Goal: Task Accomplishment & Management: Use online tool/utility

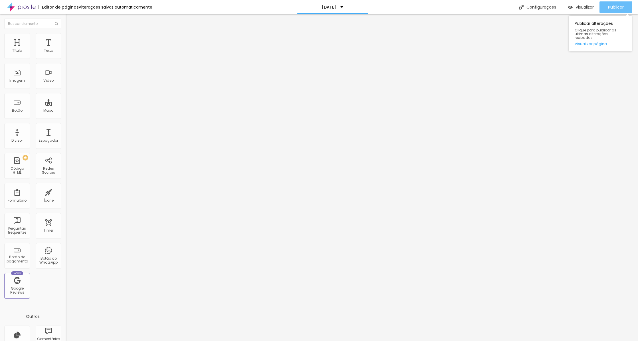
click at [589, 7] on span "Publicar" at bounding box center [616, 7] width 16 height 5
click at [68, 53] on icon "button" at bounding box center [69, 51] width 3 height 3
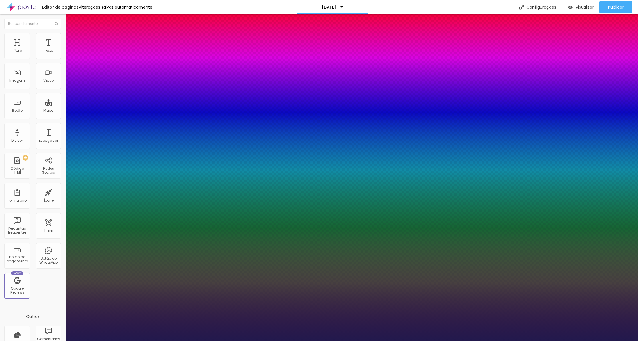
type input "1"
type input "12"
type input "1"
type input "13"
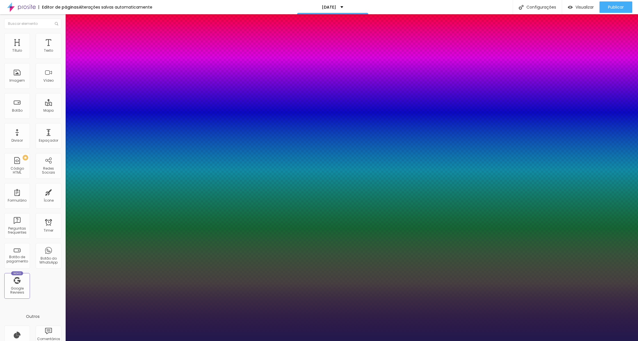
type input "13"
type input "1"
type input "14"
type input "1"
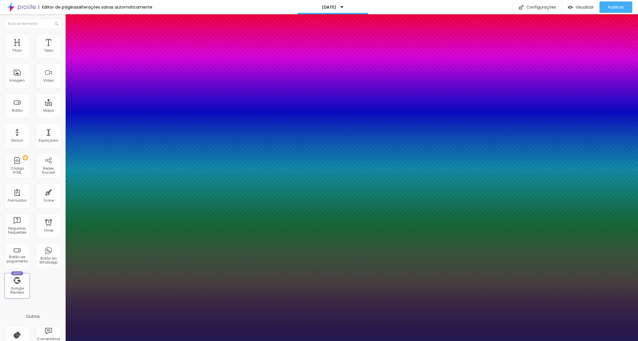
type input "15"
type input "1"
type input "14"
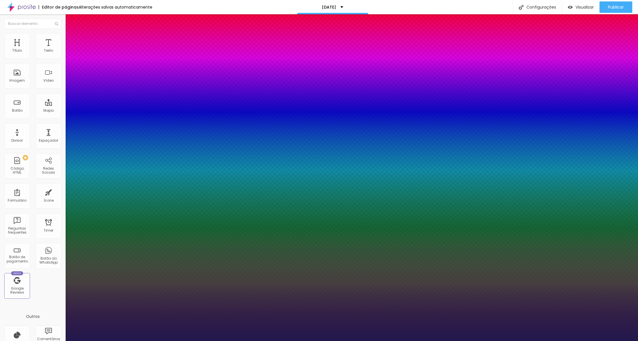
type input "1"
type input "14"
type input "1"
click at [177, 326] on div at bounding box center [319, 341] width 638 height 0
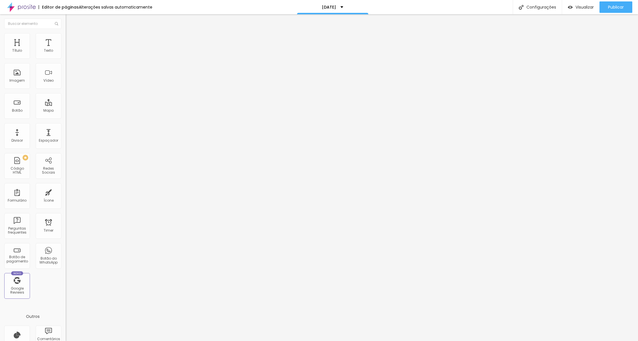
click at [68, 53] on icon "button" at bounding box center [69, 51] width 3 height 3
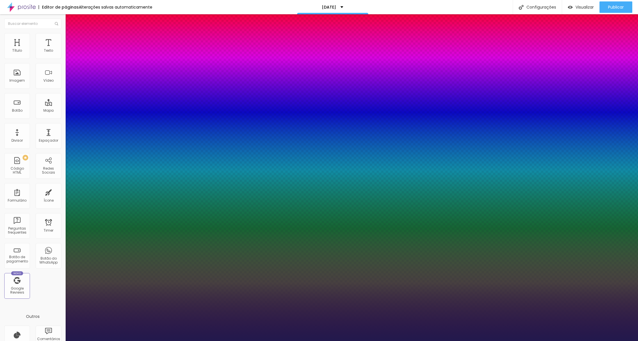
type input "1"
click at [61, 326] on select "AbrilFatface-Regular Actor-Regular Alegreya AlegreyaBlack [PERSON_NAME] Allan-R…" at bounding box center [30, 347] width 61 height 6
click at [246, 326] on div at bounding box center [319, 341] width 638 height 0
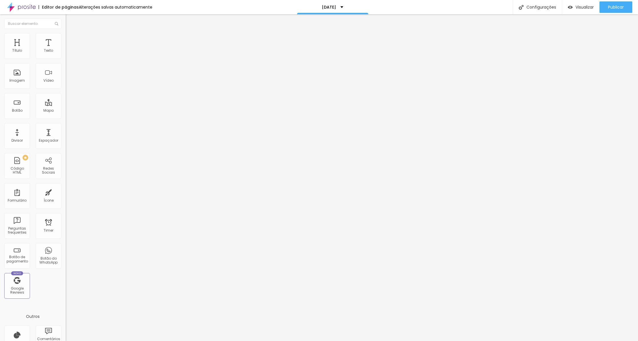
click at [66, 55] on button "button" at bounding box center [70, 52] width 8 height 6
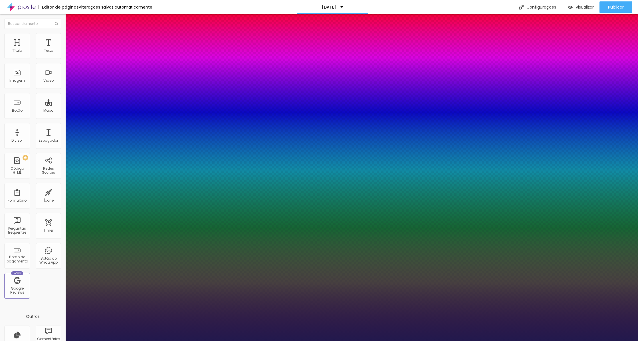
type input "1"
type input "12"
type input "1"
type input "11"
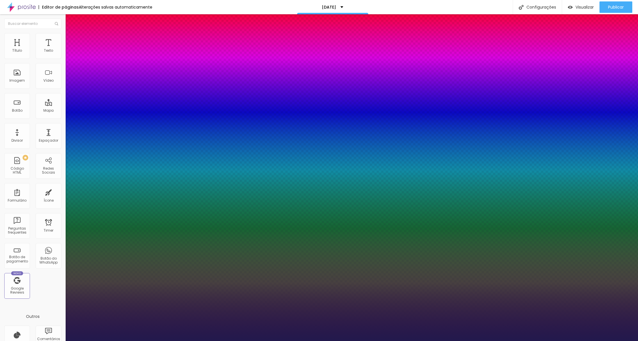
type input "11"
type input "1"
type input "12"
type input "1"
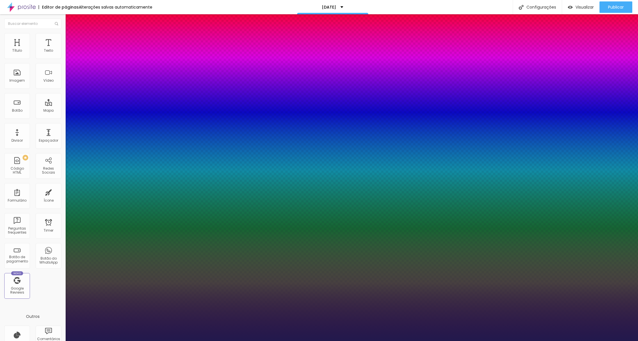
type input "12"
click at [366, 326] on div at bounding box center [319, 341] width 638 height 0
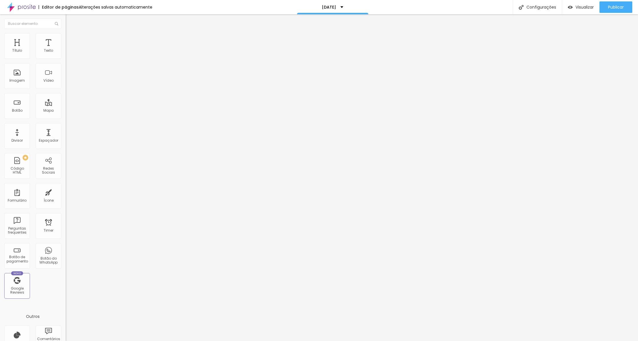
click at [66, 55] on button "button" at bounding box center [70, 52] width 8 height 6
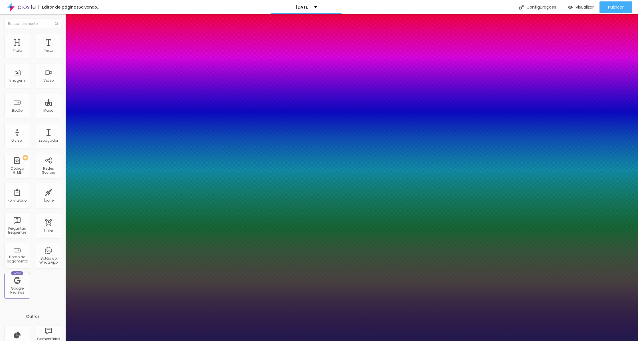
type input "1"
type input "12"
type input "1"
type input "12"
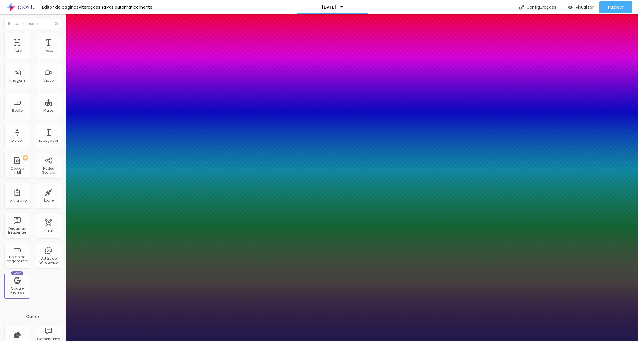
type input "1"
click at [445, 326] on div at bounding box center [319, 341] width 638 height 0
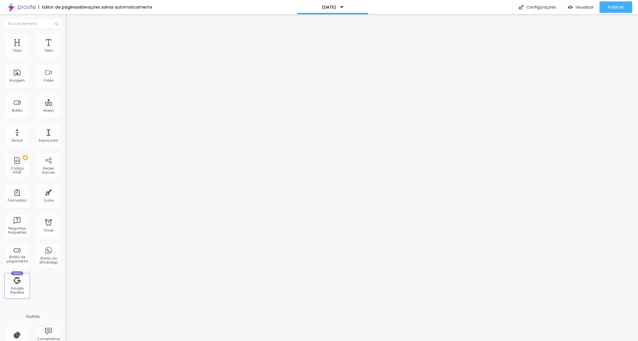
click at [66, 55] on button "button" at bounding box center [70, 52] width 8 height 6
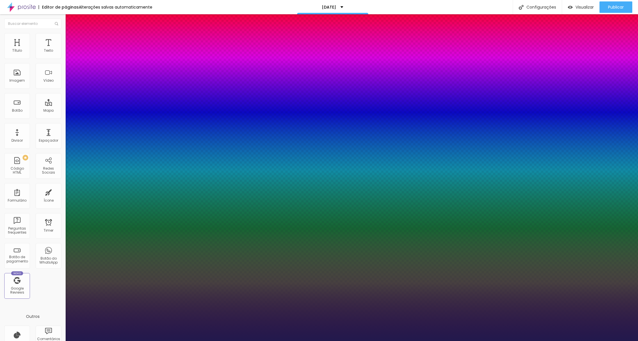
type input "1"
type input "12"
type input "1"
type input "12"
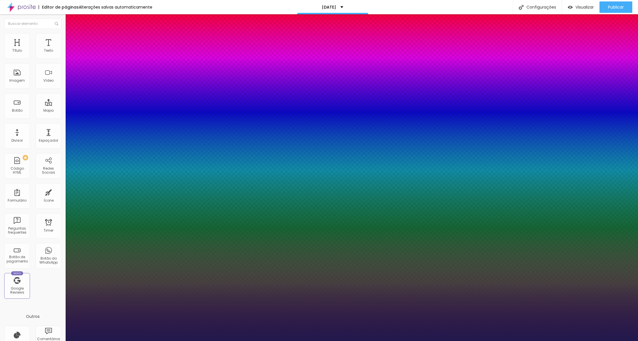
type input "1"
click at [589, 326] on div at bounding box center [319, 341] width 638 height 0
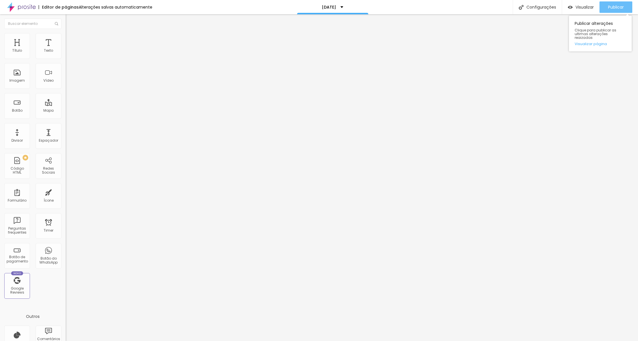
click at [589, 9] on span "Publicar" at bounding box center [616, 7] width 16 height 5
click at [70, 19] on img "button" at bounding box center [72, 21] width 5 height 5
click at [66, 74] on div at bounding box center [99, 72] width 66 height 44
click at [32, 86] on div "<!-- Widget em linha do Calendly - início --> < div class = "calendly-inline-wi…" at bounding box center [191, 72] width 318 height 44
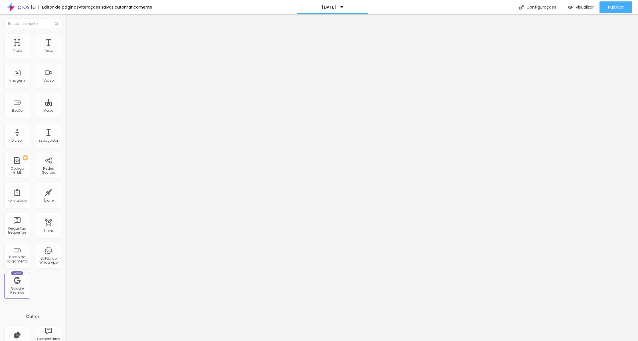
drag, startPoint x: 35, startPoint y: 82, endPoint x: -19, endPoint y: 82, distance: 54.8
click at [0, 82] on html "Editor de páginas Alterações salvas automaticamente [DATE] Configurações Config…" at bounding box center [319, 170] width 638 height 341
click at [66, 181] on input "Tens dúvodas? Fala connosco" at bounding box center [100, 184] width 68 height 6
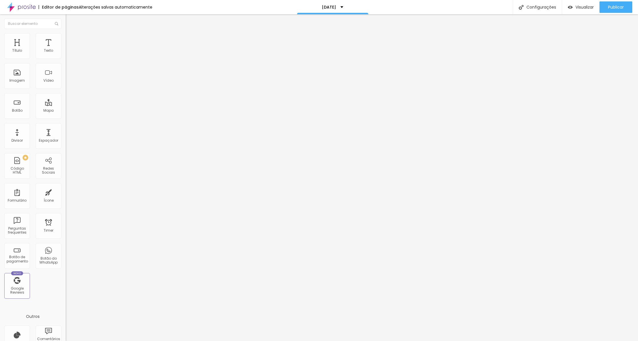
type input "Tens dúvidas? Fala connosco"
click at [66, 35] on img at bounding box center [68, 35] width 5 height 5
click at [66, 33] on li "Conteúdo" at bounding box center [99, 30] width 66 height 6
click at [66, 80] on div "<!-- Widget em linha do Calendly - início --> < div class = "calendly-inline-wi…" at bounding box center [225, 72] width 318 height 44
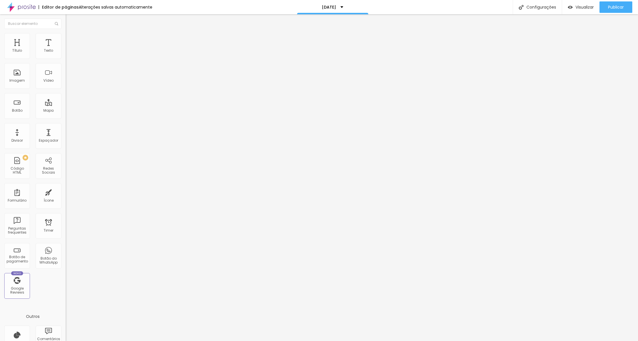
click at [66, 84] on div "<!-- Widget do selo do Calendly - início --> < link href = "[URL][DOMAIN_NAME]"…" at bounding box center [335, 72] width 538 height 44
click at [43, 87] on div "<!-- Widget do selo do Calendly - início --> < link href = "[URL][DOMAIN_NAME]"…" at bounding box center [303, 72] width 538 height 44
click at [41, 83] on div "<!-- Widget do selo do Calendly - início --> < link href = "[URL][DOMAIN_NAME]"…" at bounding box center [303, 72] width 538 height 44
click at [66, 55] on button "button" at bounding box center [70, 52] width 8 height 6
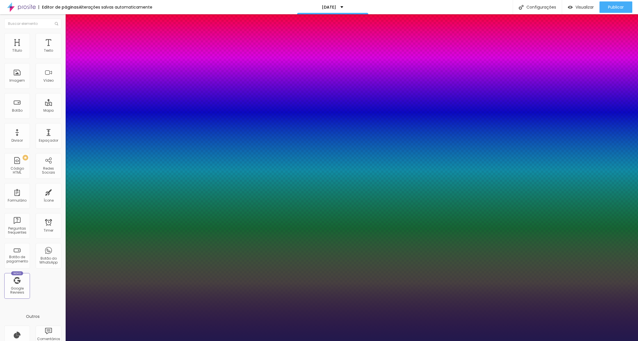
type input "1"
click at [351, 326] on div at bounding box center [319, 341] width 638 height 0
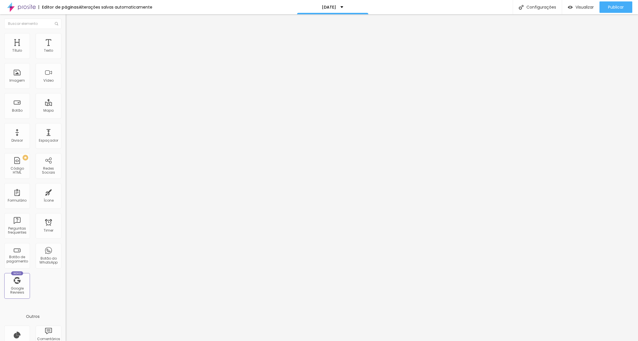
click at [66, 34] on img at bounding box center [68, 35] width 5 height 5
click at [66, 33] on img at bounding box center [68, 29] width 5 height 5
click at [70, 80] on icon "button" at bounding box center [70, 79] width 1 height 1
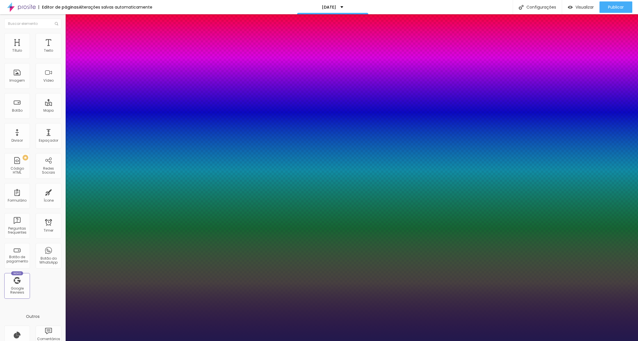
type input "1"
paste input "25E3"
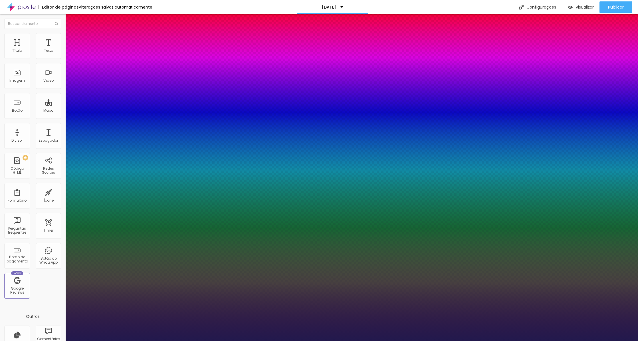
type input "#25E3"
click at [331, 326] on div at bounding box center [319, 341] width 638 height 0
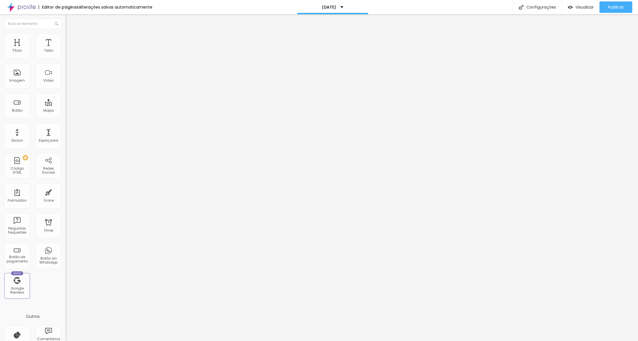
click at [68, 82] on icon "button" at bounding box center [69, 81] width 2 height 2
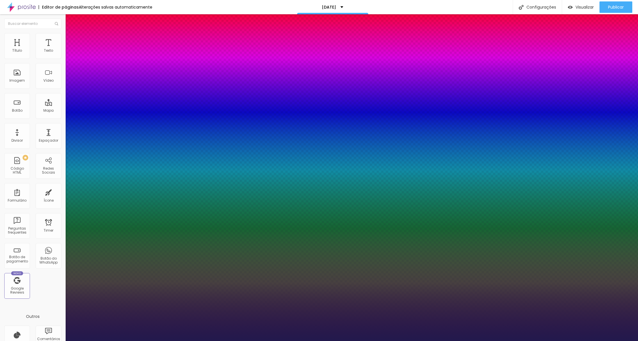
type input "1"
click at [369, 326] on div at bounding box center [319, 341] width 638 height 0
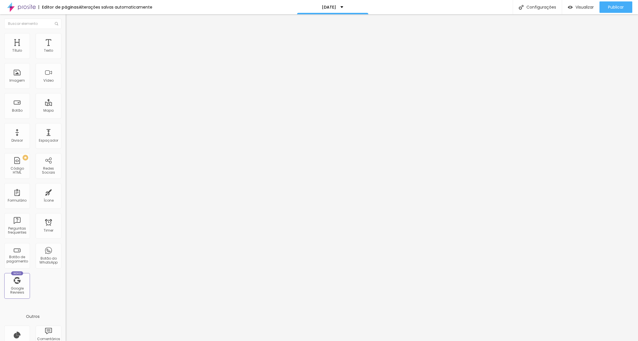
click at [68, 83] on icon "button" at bounding box center [69, 80] width 3 height 3
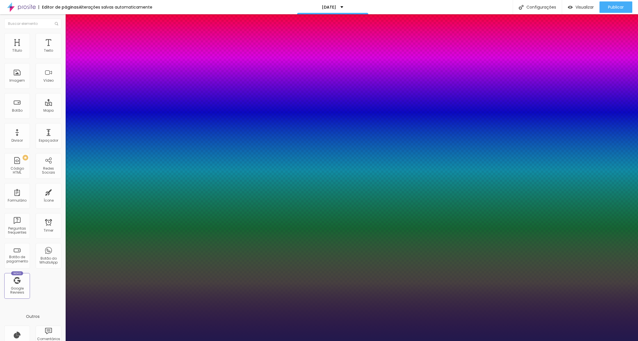
type input "1"
click at [61, 326] on select "AbrilFatface-Regular Actor-Regular Alegreya AlegreyaBlack [PERSON_NAME] Allan-R…" at bounding box center [30, 347] width 61 height 6
click at [341, 326] on div at bounding box center [319, 341] width 638 height 0
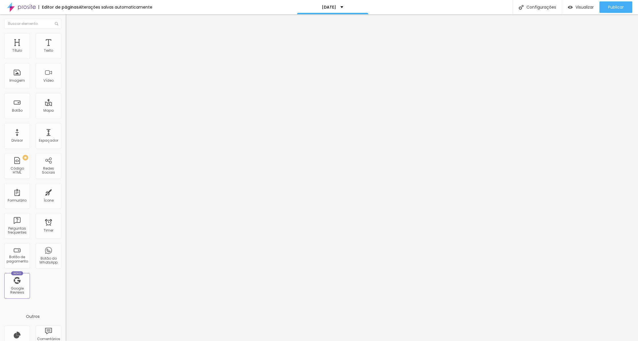
click at [66, 58] on span "Titulo 3" at bounding box center [74, 55] width 16 height 7
click at [66, 64] on span "Titulo 4" at bounding box center [73, 61] width 15 height 6
click at [66, 67] on span "Titulo 5" at bounding box center [72, 64] width 13 height 5
click at [66, 86] on button "button" at bounding box center [70, 83] width 8 height 6
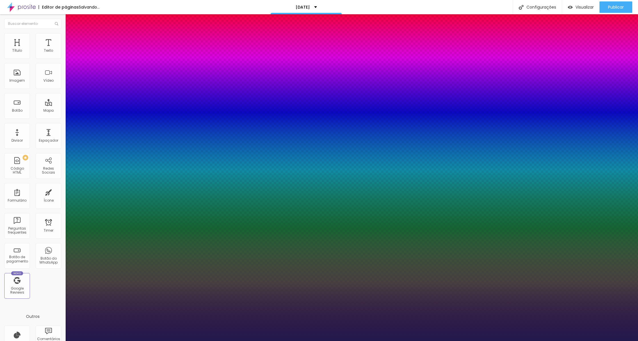
type input "1"
type input "17"
type input "1"
type input "16"
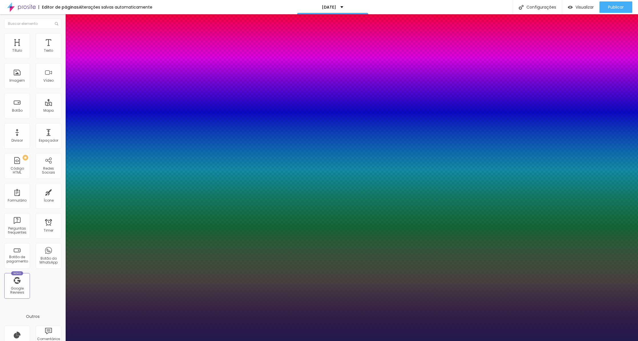
type input "16"
type input "1"
type input "15"
type input "1"
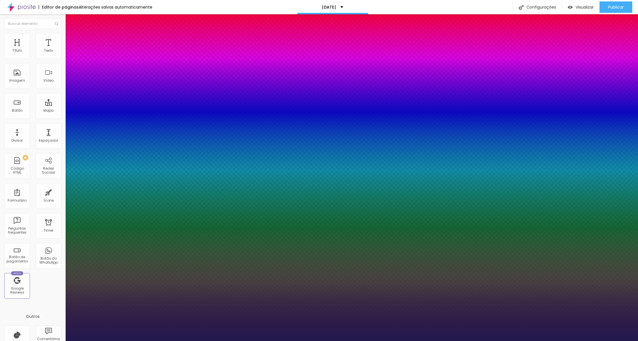
type input "14"
type input "1"
type input "13"
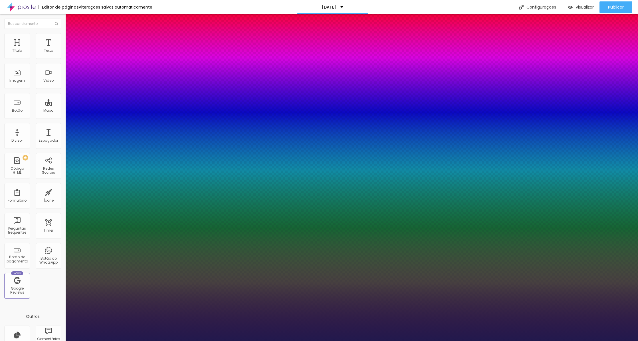
type input "1"
type input "14"
type input "1"
type input "13"
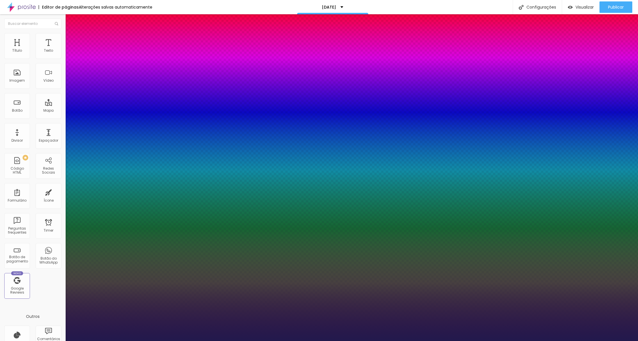
type input "13"
type input "1"
type input "13"
click at [216, 326] on div at bounding box center [319, 341] width 638 height 0
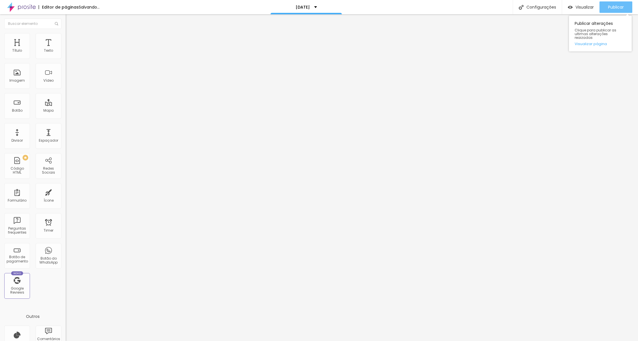
drag, startPoint x: 624, startPoint y: 8, endPoint x: 616, endPoint y: 7, distance: 8.0
click at [589, 8] on button "Publicar" at bounding box center [615, 6] width 33 height 11
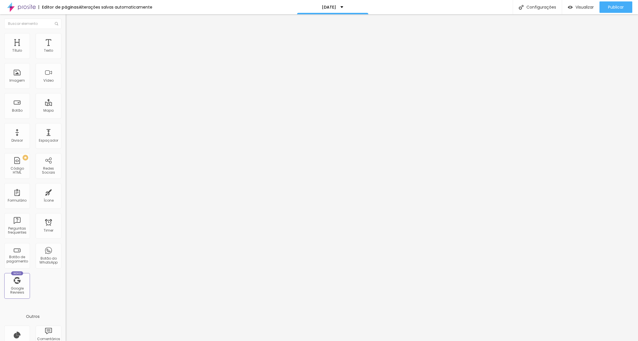
click at [68, 52] on icon "button" at bounding box center [69, 51] width 2 height 2
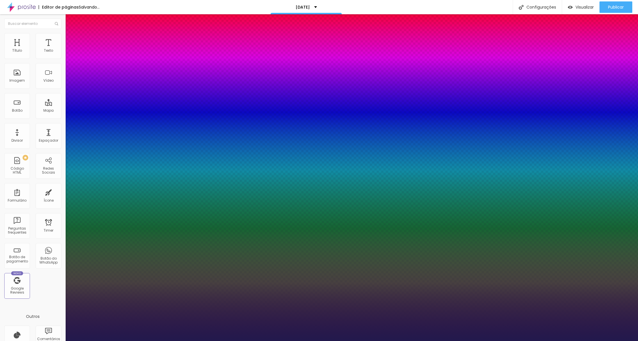
type input "1"
click at [262, 326] on div at bounding box center [319, 341] width 638 height 0
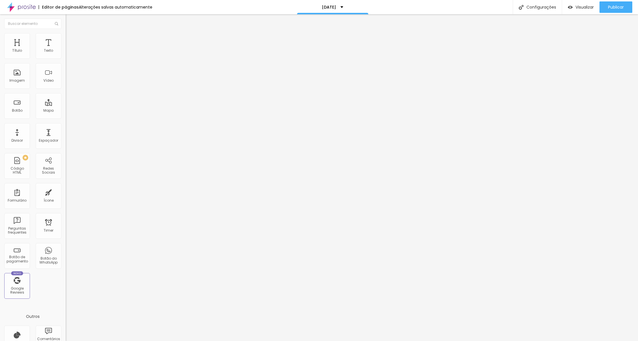
click at [71, 39] on span "Avançado" at bounding box center [80, 37] width 19 height 5
click at [71, 34] on span "Estilo" at bounding box center [75, 31] width 9 height 5
click at [68, 53] on icon "button" at bounding box center [69, 51] width 3 height 3
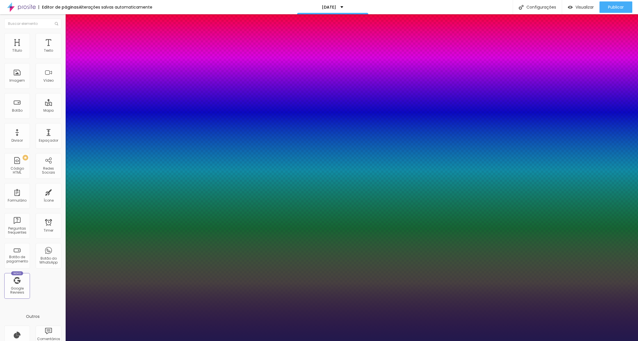
type input "1"
type input "8"
type input "1"
type input "9"
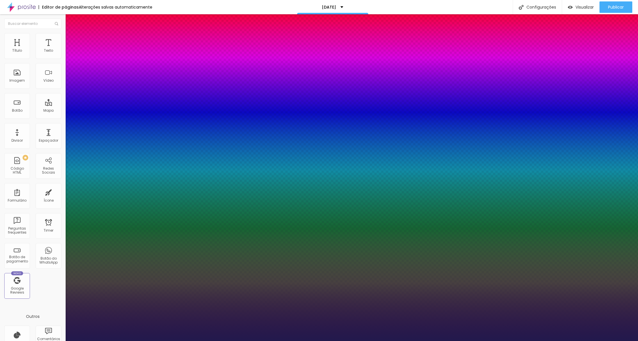
type input "9"
type input "1"
type input "11"
type input "1"
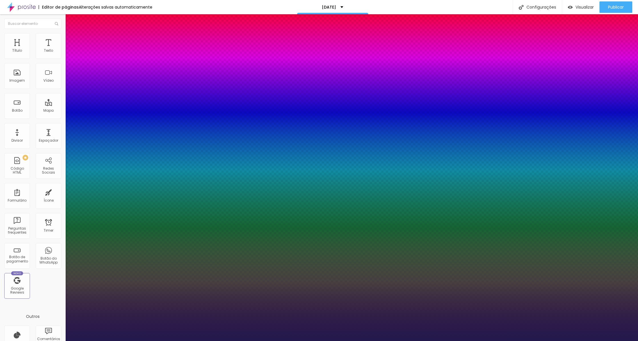
type input "13"
type input "1"
type input "14"
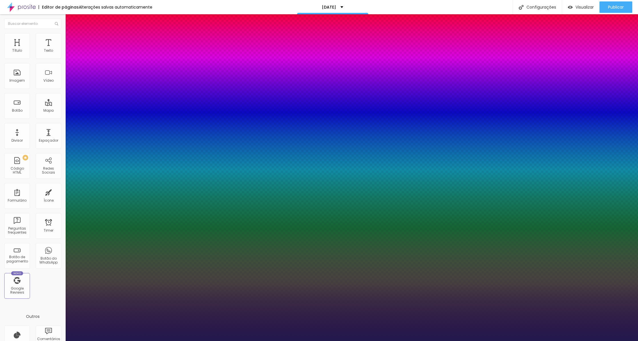
type input "1"
type input "15"
type input "1"
type input "16"
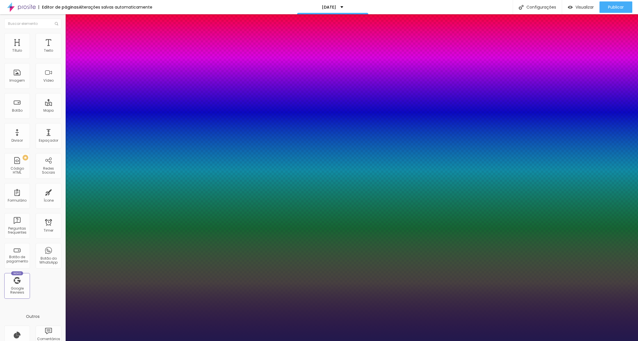
type input "16"
type input "1"
type input "15"
type input "1"
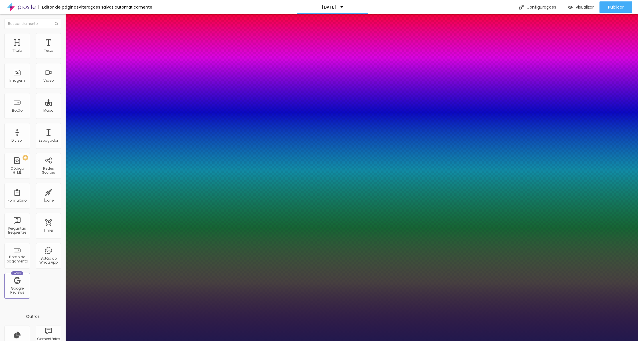
type input "14"
type input "1"
type input "14"
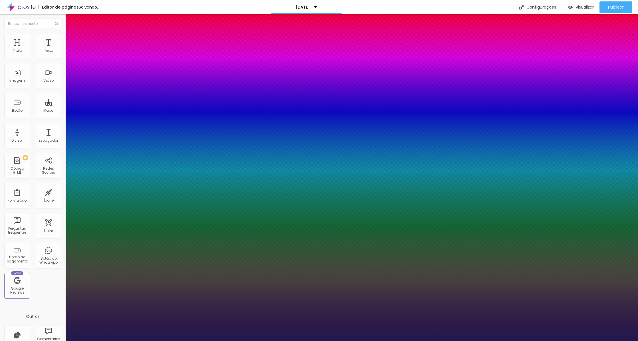
click at [61, 326] on select "AbrilFatface-Regular Actor-Regular Alegreya AlegreyaBlack [PERSON_NAME] Allan-R…" at bounding box center [30, 347] width 61 height 6
type input "1"
select select "Actor-Regular"
click at [61, 326] on select "AbrilFatface-Regular Actor-Regular Alegreya AlegreyaBlack [PERSON_NAME] Allan-R…" at bounding box center [30, 347] width 61 height 6
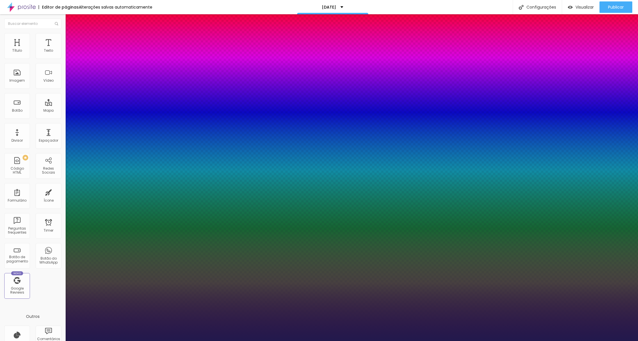
type input "1"
select select "AlegreyaBlack"
click at [61, 326] on select "AbrilFatface-Regular Actor-Regular Alegreya AlegreyaBlack [PERSON_NAME] Allan-R…" at bounding box center [30, 347] width 61 height 6
type input "1"
click at [61, 326] on select "AbrilFatface-Regular Actor-Regular Alegreya AlegreyaBlack [PERSON_NAME] Allan-R…" at bounding box center [30, 347] width 61 height 6
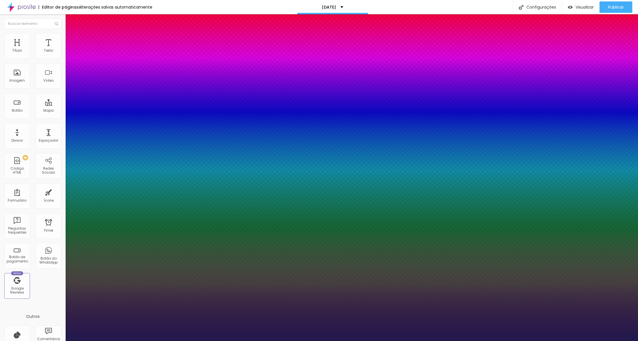
select select "Alice"
click at [61, 326] on select "AbrilFatface-Regular Actor-Regular Alegreya AlegreyaBlack [PERSON_NAME] Allan-R…" at bounding box center [30, 347] width 61 height 6
type input "1"
click at [61, 326] on select "AbrilFatface-Regular Actor-Regular Alegreya AlegreyaBlack [PERSON_NAME] Allan-R…" at bounding box center [30, 347] width 61 height 6
select select "AbrilFatface-Regular"
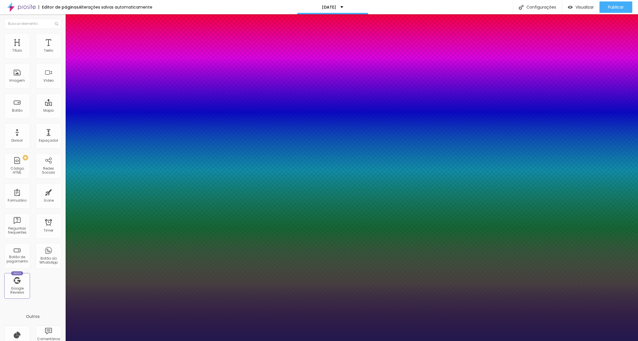
click at [61, 326] on select "AbrilFatface-Regular Actor-Regular Alegreya AlegreyaBlack [PERSON_NAME] Allan-R…" at bounding box center [30, 347] width 61 height 6
type input "1"
click at [239, 326] on div at bounding box center [319, 341] width 638 height 0
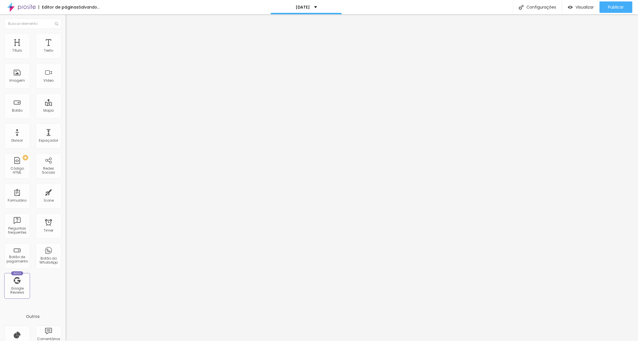
click at [66, 55] on button "button" at bounding box center [70, 52] width 8 height 6
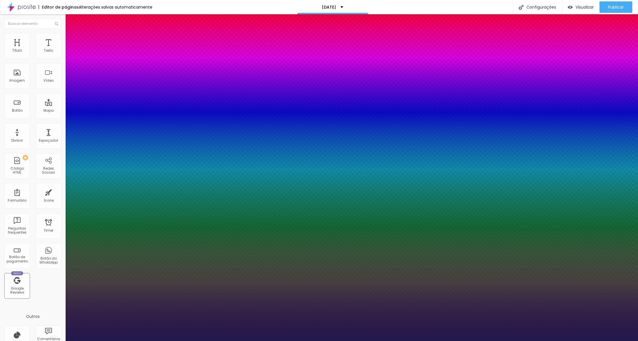
type input "1"
click at [61, 326] on select "AbrilFatface-Regular Actor-Regular Alegreya AlegreyaBlack [PERSON_NAME] Allan-R…" at bounding box center [30, 347] width 61 height 6
click at [265, 326] on div at bounding box center [319, 341] width 638 height 0
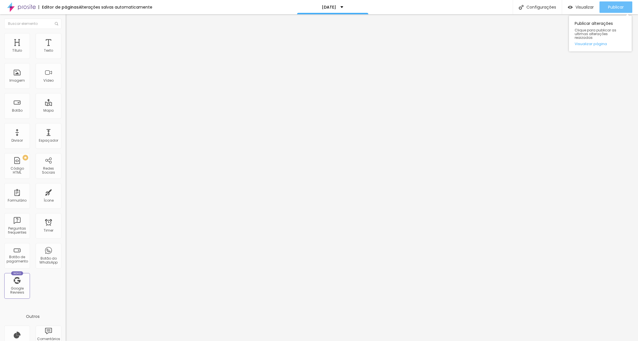
click at [589, 5] on span "Publicar" at bounding box center [616, 7] width 16 height 5
